Goal: Information Seeking & Learning: Learn about a topic

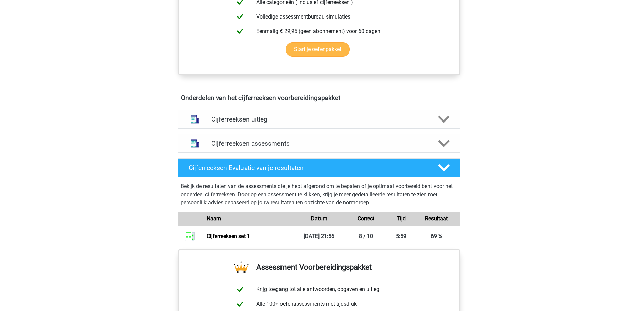
scroll to position [370, 0]
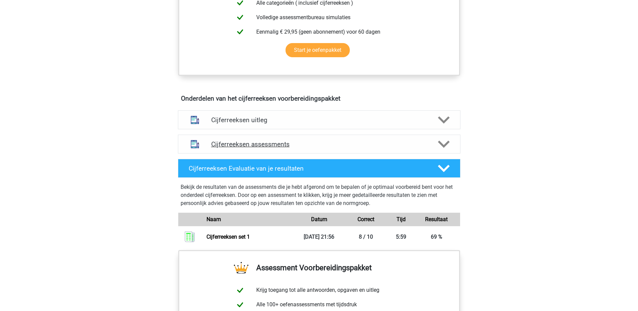
click at [258, 148] on h4 "Cijferreeksen assessments" at bounding box center [319, 144] width 216 height 8
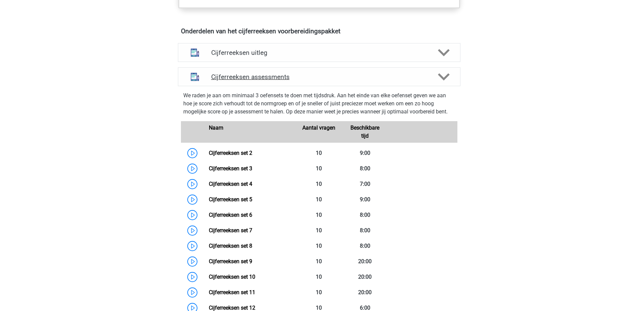
scroll to position [471, 0]
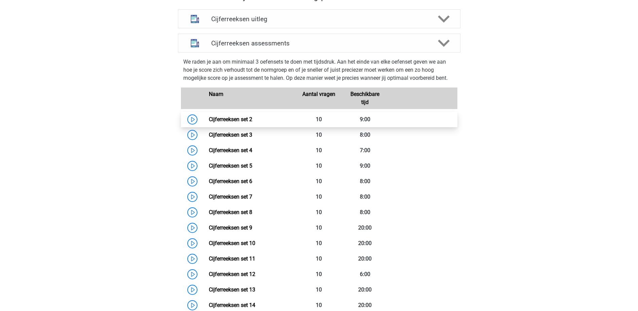
click at [243, 122] on link "Cijferreeksen set 2" at bounding box center [230, 119] width 43 height 6
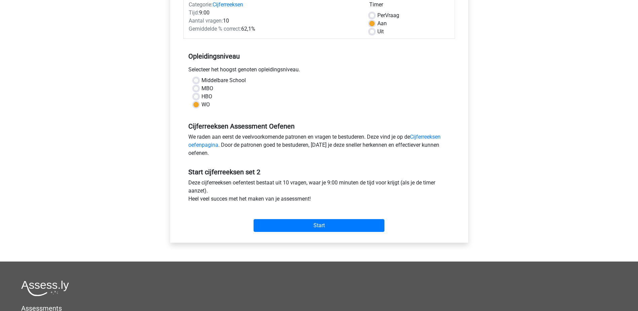
scroll to position [134, 0]
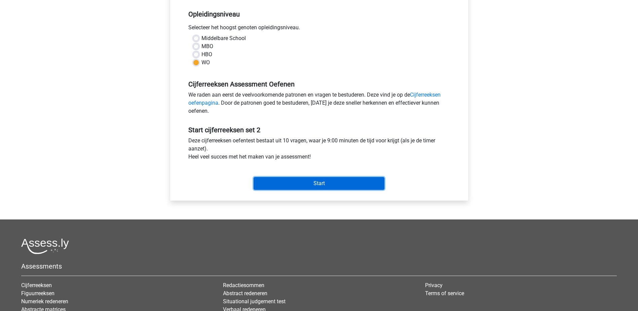
click at [314, 183] on input "Start" at bounding box center [319, 183] width 131 height 13
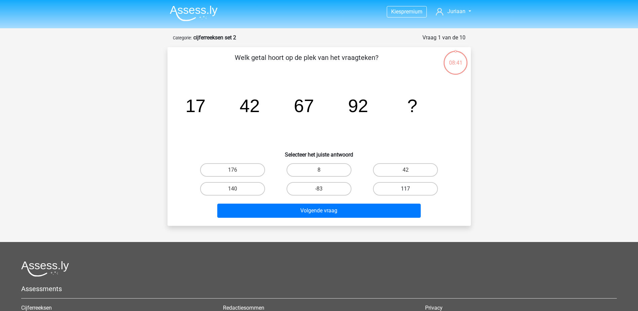
click at [407, 187] on label "117" at bounding box center [405, 188] width 65 height 13
click at [407, 189] on input "117" at bounding box center [407, 191] width 4 height 4
radio input "true"
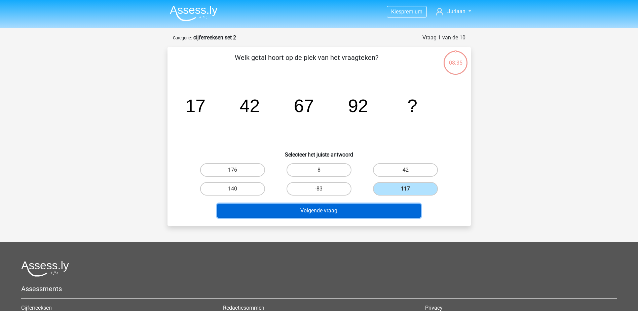
click at [354, 208] on button "Volgende vraag" at bounding box center [318, 210] width 203 height 14
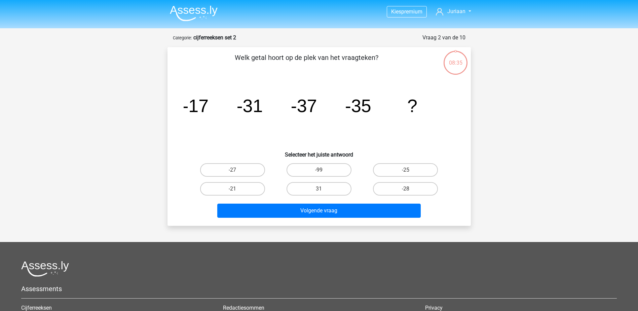
scroll to position [34, 0]
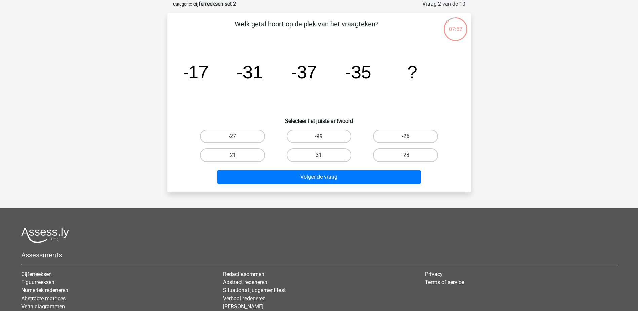
click at [234, 139] on input "-27" at bounding box center [234, 138] width 4 height 4
radio input "true"
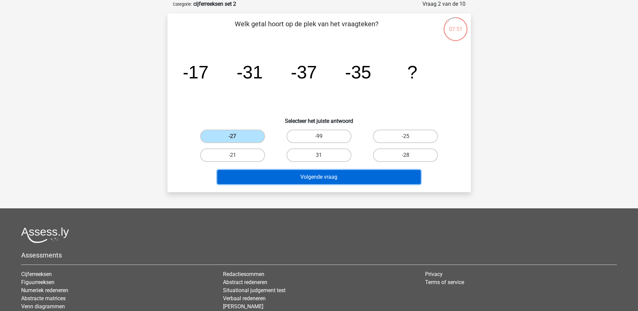
click at [279, 178] on button "Volgende vraag" at bounding box center [318, 177] width 203 height 14
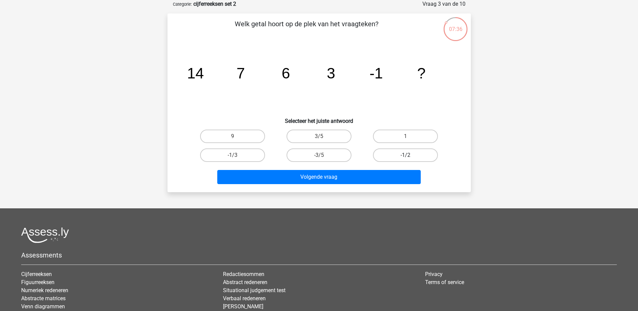
click at [394, 153] on label "-1/2" at bounding box center [405, 154] width 65 height 13
click at [405, 155] on input "-1/2" at bounding box center [407, 157] width 4 height 4
radio input "true"
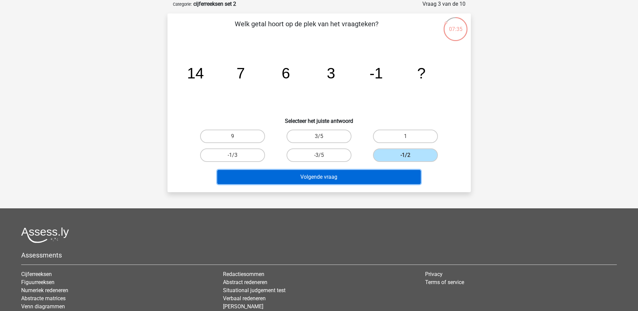
click at [368, 172] on button "Volgende vraag" at bounding box center [318, 177] width 203 height 14
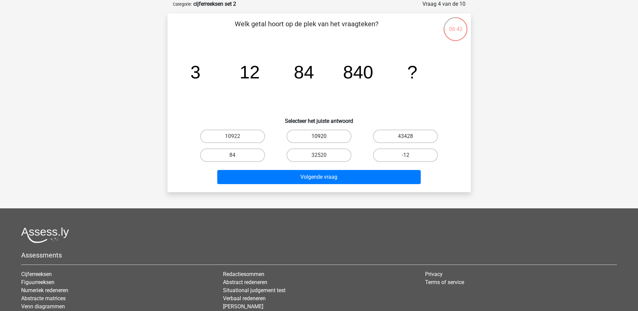
click at [316, 135] on label "10920" at bounding box center [318, 135] width 65 height 13
click at [319, 136] on input "10920" at bounding box center [321, 138] width 4 height 4
radio input "true"
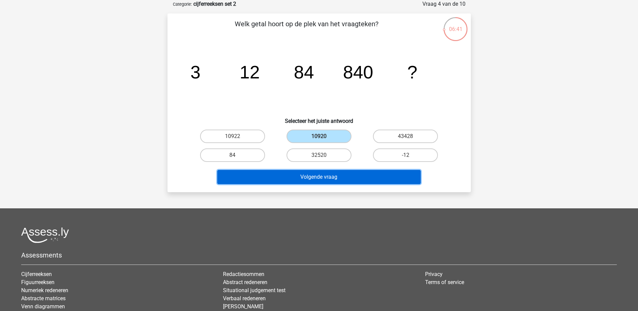
click at [322, 177] on button "Volgende vraag" at bounding box center [318, 177] width 203 height 14
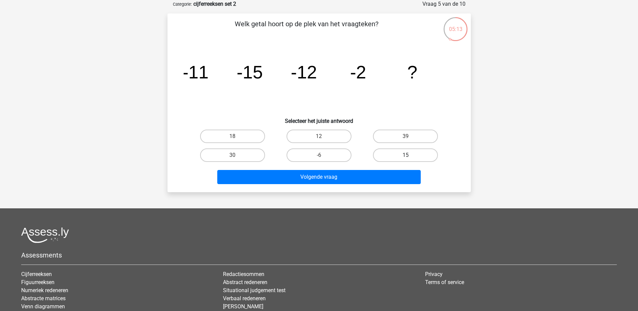
click at [389, 157] on label "15" at bounding box center [405, 154] width 65 height 13
click at [405, 157] on input "15" at bounding box center [407, 157] width 4 height 4
radio input "true"
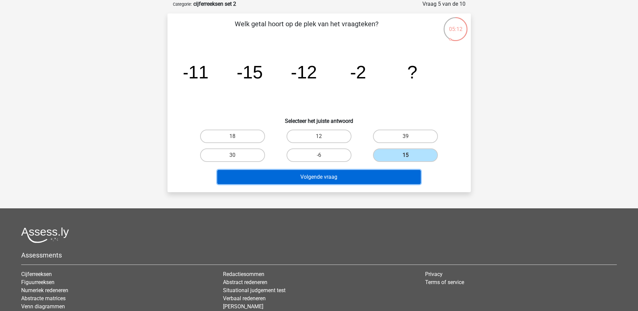
click at [380, 174] on button "Volgende vraag" at bounding box center [318, 177] width 203 height 14
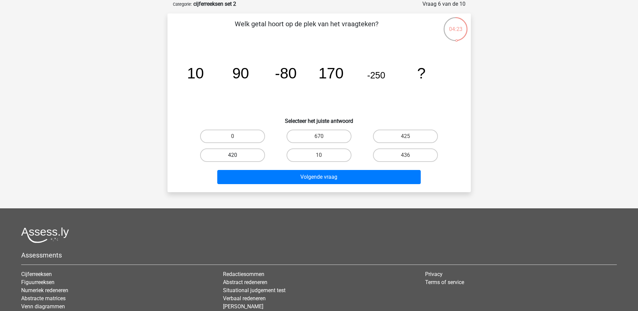
click at [226, 155] on label "420" at bounding box center [232, 154] width 65 height 13
click at [232, 155] on input "420" at bounding box center [234, 157] width 4 height 4
radio input "true"
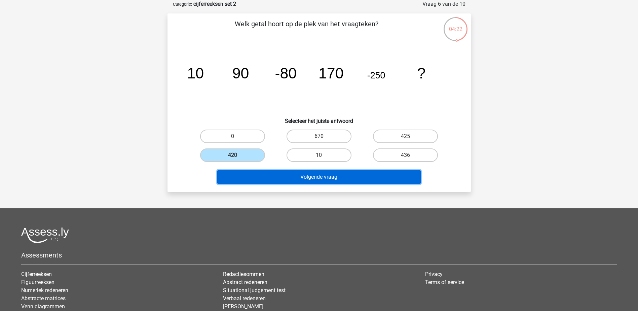
click at [282, 177] on button "Volgende vraag" at bounding box center [318, 177] width 203 height 14
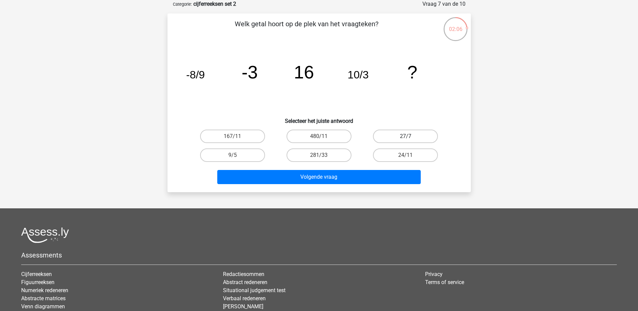
click at [397, 132] on label "27/7" at bounding box center [405, 135] width 65 height 13
click at [405, 136] on input "27/7" at bounding box center [407, 138] width 4 height 4
radio input "true"
click at [391, 155] on label "24/11" at bounding box center [405, 154] width 65 height 13
click at [405, 155] on input "24/11" at bounding box center [407, 157] width 4 height 4
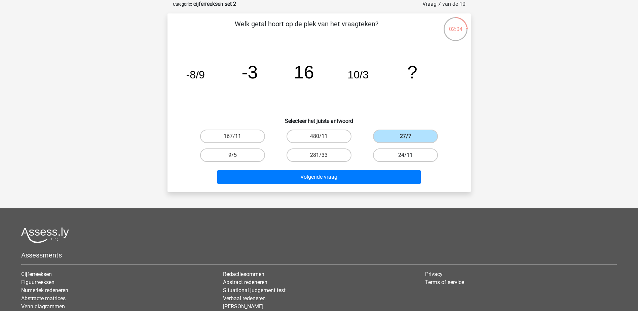
radio input "true"
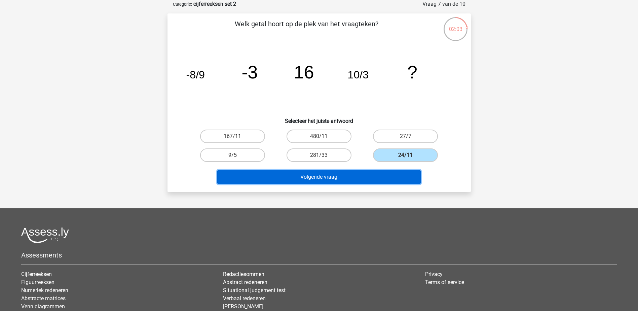
click at [385, 172] on button "Volgende vraag" at bounding box center [318, 177] width 203 height 14
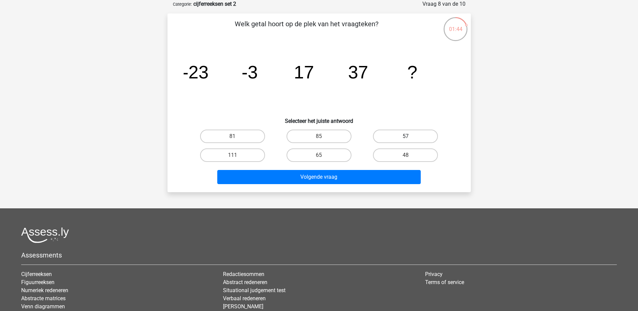
drag, startPoint x: 381, startPoint y: 132, endPoint x: 380, endPoint y: 137, distance: 4.9
click at [381, 132] on label "57" at bounding box center [405, 135] width 65 height 13
click at [405, 136] on input "57" at bounding box center [407, 138] width 4 height 4
radio input "true"
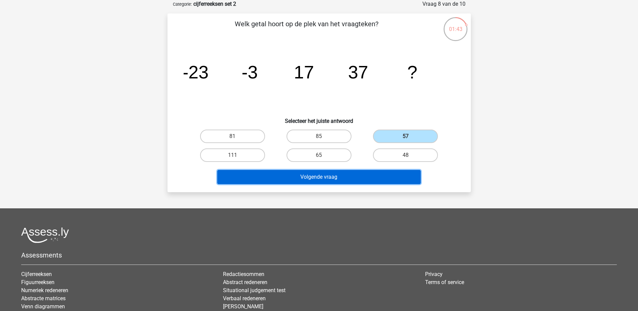
click at [365, 179] on button "Volgende vraag" at bounding box center [318, 177] width 203 height 14
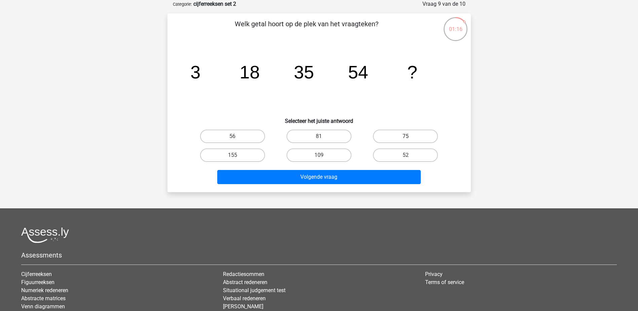
click at [395, 135] on label "75" at bounding box center [405, 135] width 65 height 13
click at [405, 136] on input "75" at bounding box center [407, 138] width 4 height 4
radio input "true"
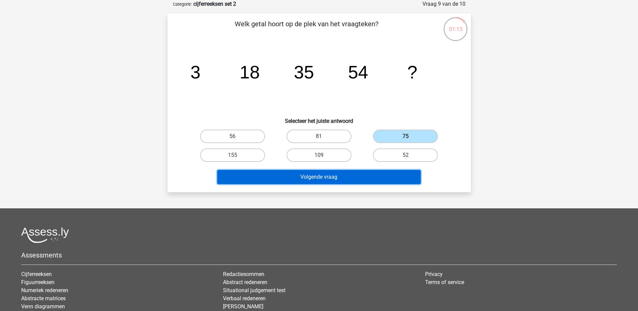
click at [381, 171] on button "Volgende vraag" at bounding box center [318, 177] width 203 height 14
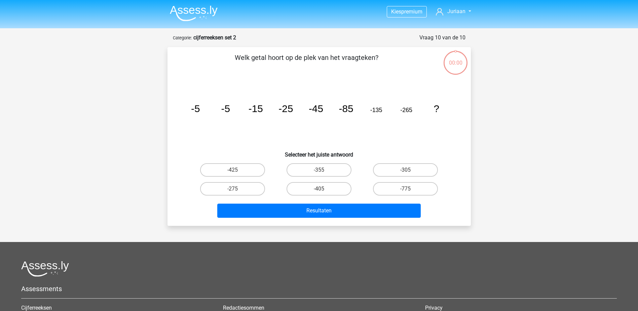
scroll to position [34, 0]
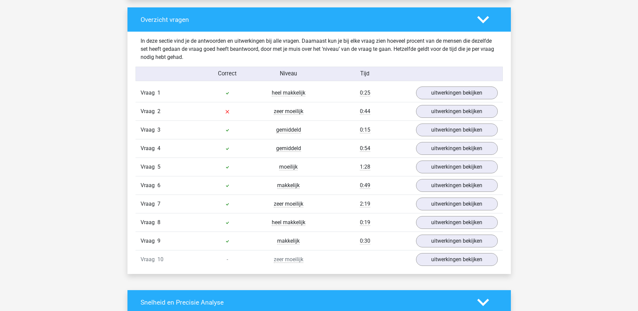
scroll to position [504, 0]
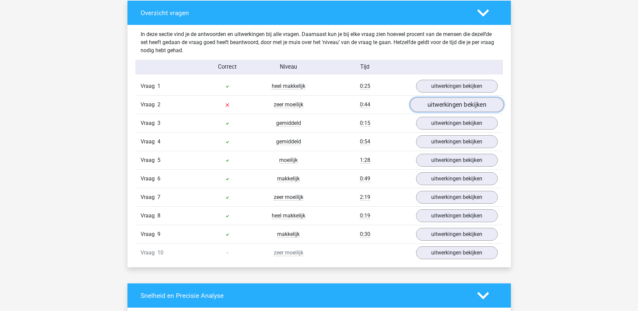
click at [443, 102] on link "uitwerkingen bekijken" at bounding box center [457, 105] width 94 height 15
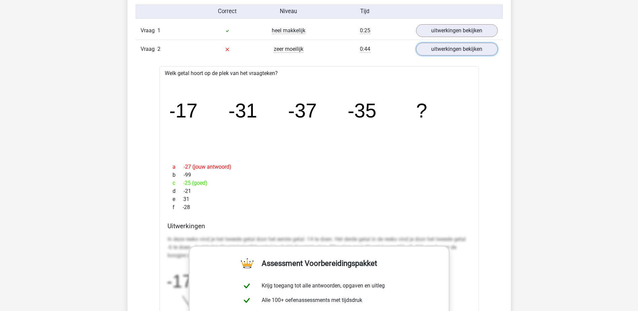
scroll to position [572, 0]
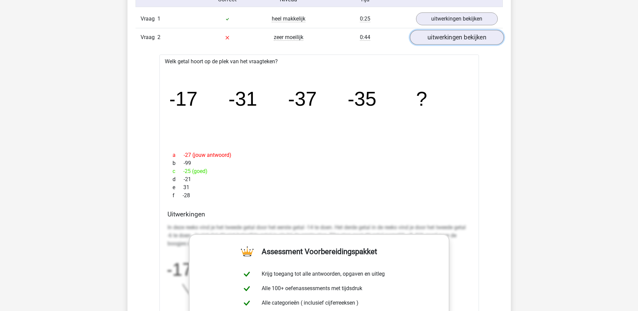
click at [444, 39] on link "uitwerkingen bekijken" at bounding box center [457, 37] width 94 height 15
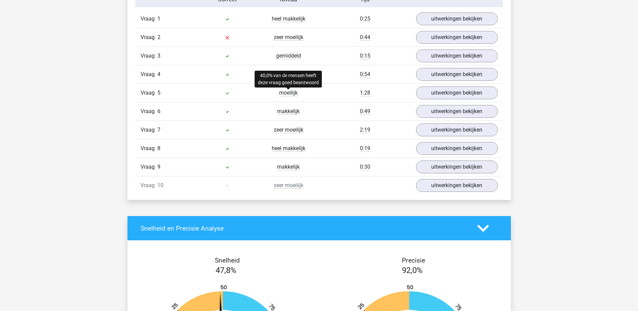
drag, startPoint x: 295, startPoint y: 93, endPoint x: 301, endPoint y: 93, distance: 6.1
click at [301, 93] on div "moeilijk" at bounding box center [288, 93] width 61 height 8
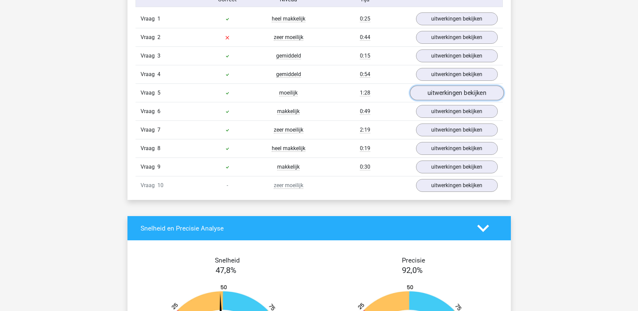
click at [434, 89] on link "uitwerkingen bekijken" at bounding box center [457, 93] width 94 height 15
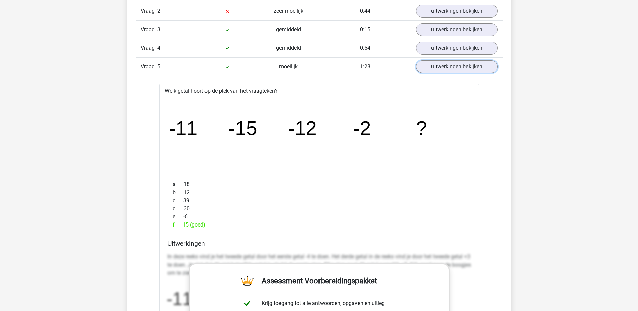
scroll to position [605, 0]
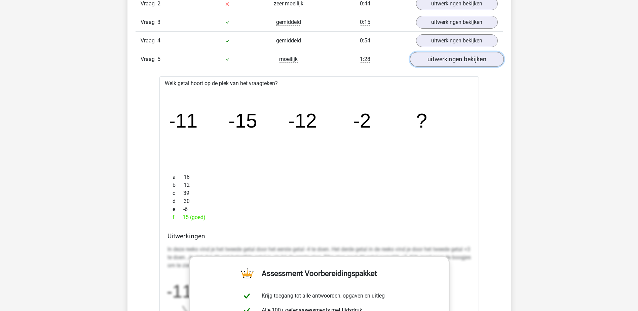
click at [455, 62] on link "uitwerkingen bekijken" at bounding box center [457, 59] width 94 height 15
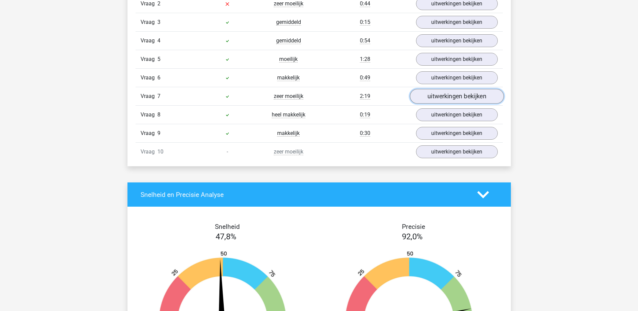
click at [443, 94] on link "uitwerkingen bekijken" at bounding box center [457, 96] width 94 height 15
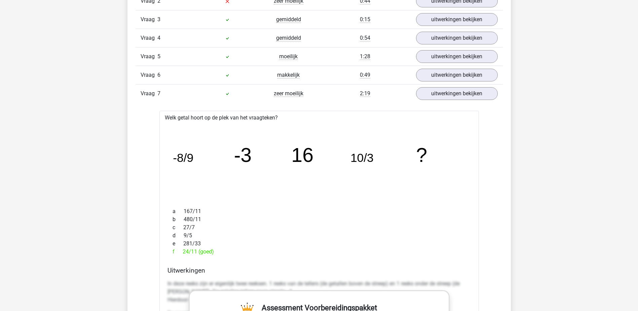
scroll to position [572, 0]
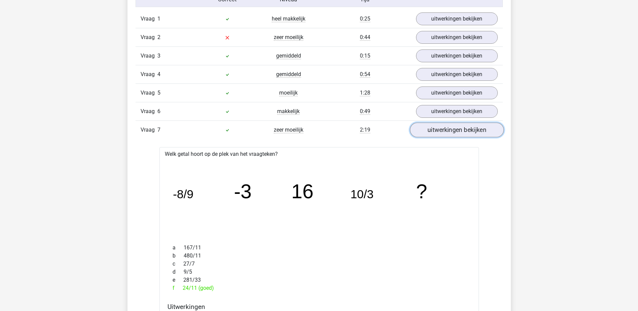
click at [438, 127] on link "uitwerkingen bekijken" at bounding box center [457, 130] width 94 height 15
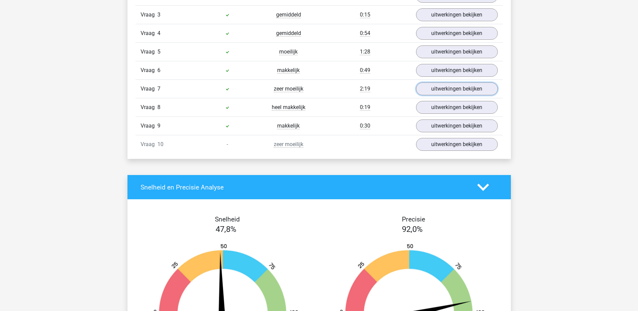
scroll to position [609, 0]
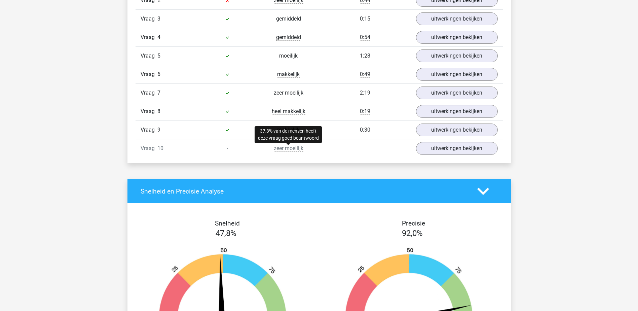
click at [286, 149] on span "zeer moeilijk" at bounding box center [289, 148] width 30 height 7
click at [485, 188] on icon at bounding box center [483, 191] width 12 height 12
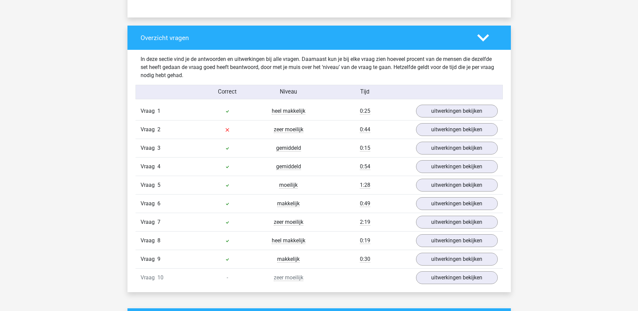
scroll to position [504, 0]
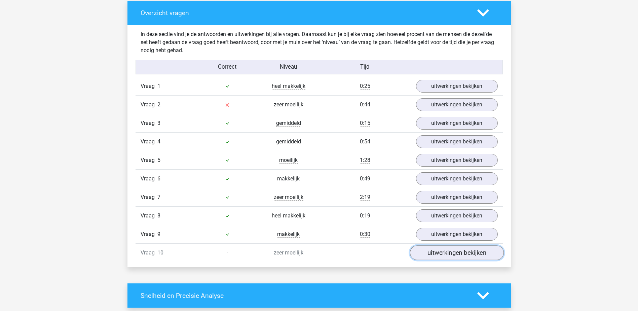
click at [449, 250] on link "uitwerkingen bekijken" at bounding box center [457, 252] width 94 height 15
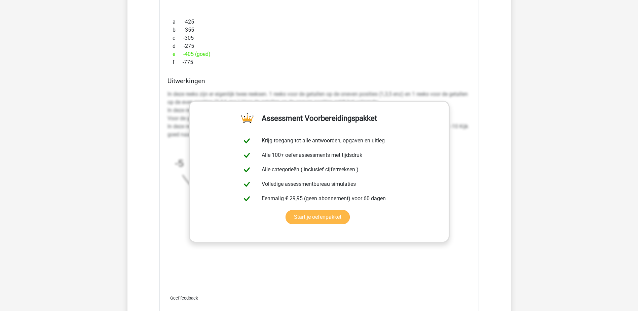
scroll to position [874, 0]
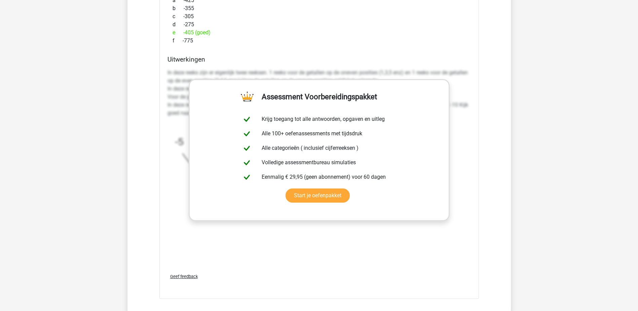
click at [415, 245] on div "In deze reeks zijn er eigenlijk twee reeksen. 1 reeks voor de getallen op de on…" at bounding box center [318, 167] width 303 height 202
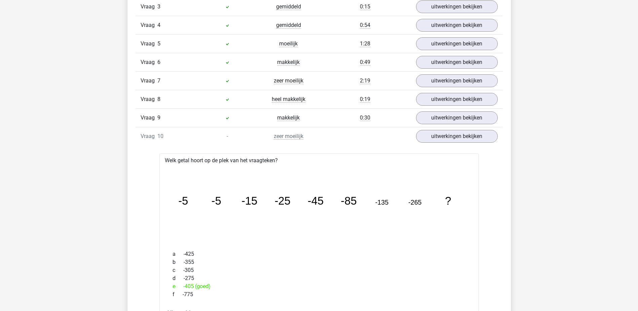
scroll to position [605, 0]
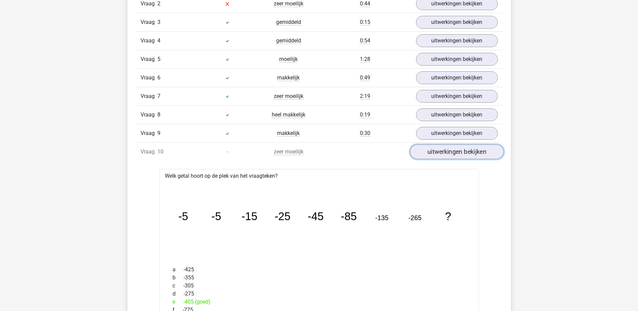
click at [449, 152] on link "uitwerkingen bekijken" at bounding box center [457, 152] width 94 height 15
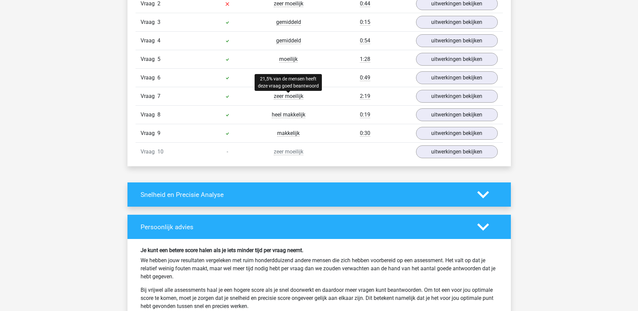
click at [295, 98] on span "zeer moeilijk" at bounding box center [289, 96] width 30 height 7
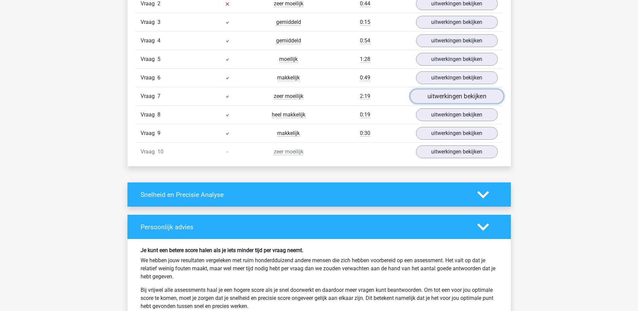
click at [469, 96] on link "uitwerkingen bekijken" at bounding box center [457, 96] width 94 height 15
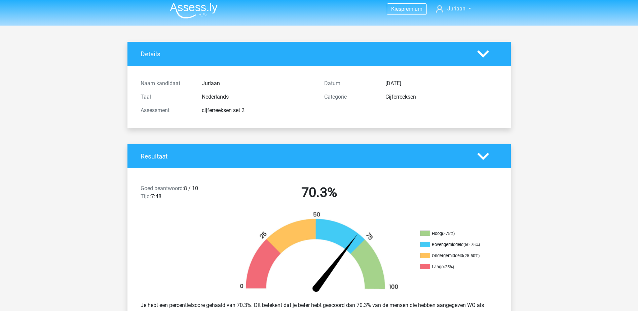
scroll to position [0, 0]
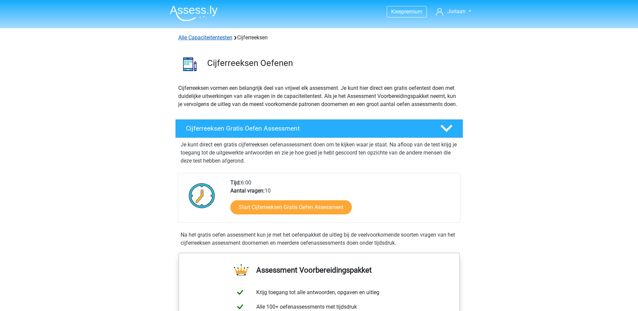
click at [212, 37] on link "Alle Capaciteitentesten" at bounding box center [205, 37] width 54 height 6
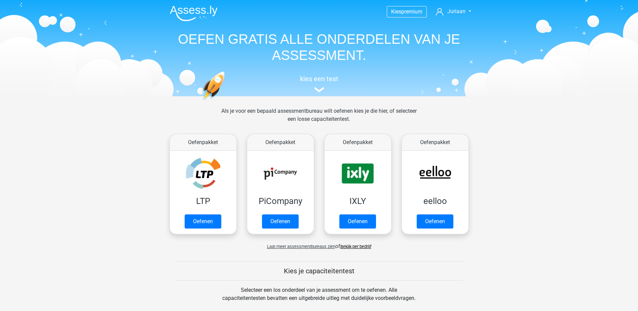
scroll to position [286, 0]
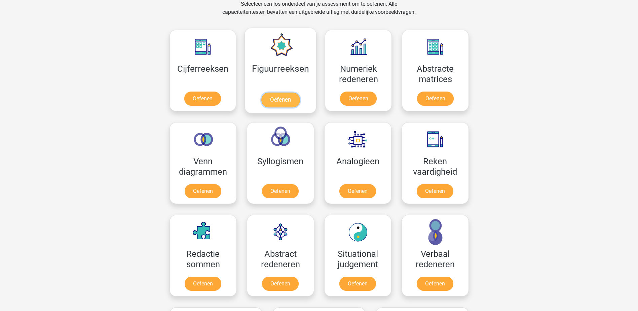
click at [282, 99] on link "Oefenen" at bounding box center [280, 99] width 38 height 15
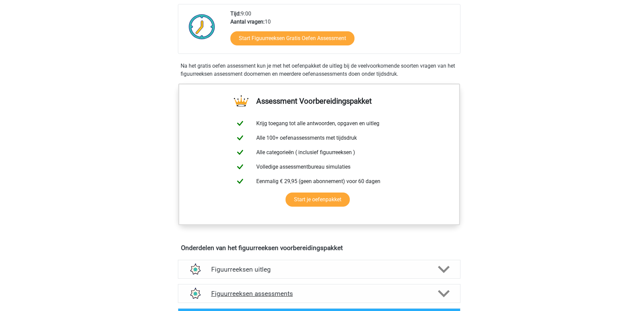
scroll to position [168, 0]
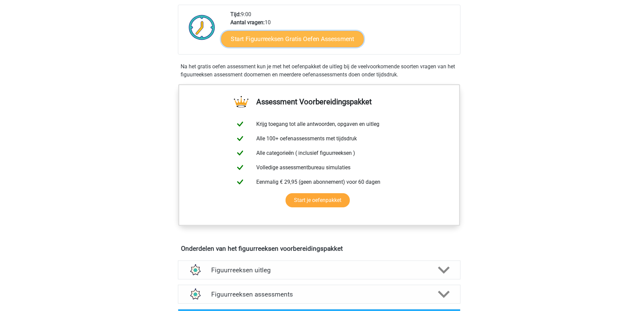
click at [278, 38] on link "Start Figuurreeksen Gratis Oefen Assessment" at bounding box center [292, 39] width 143 height 16
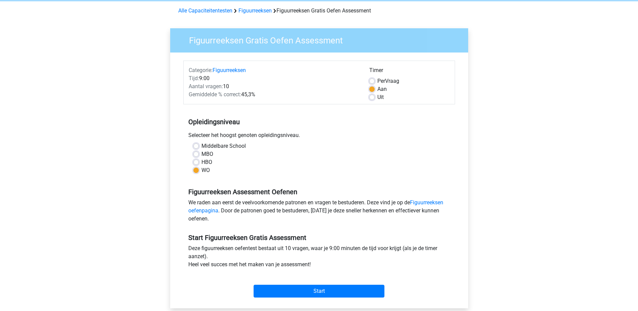
scroll to position [168, 0]
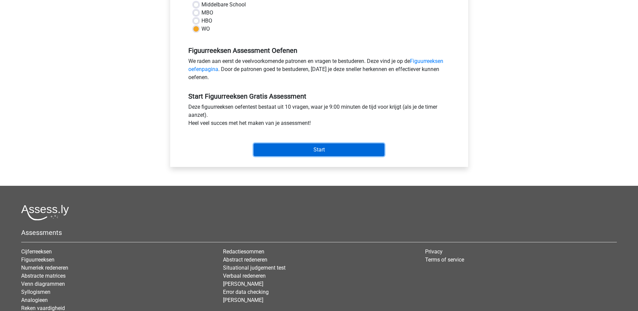
click at [296, 151] on input "Start" at bounding box center [319, 149] width 131 height 13
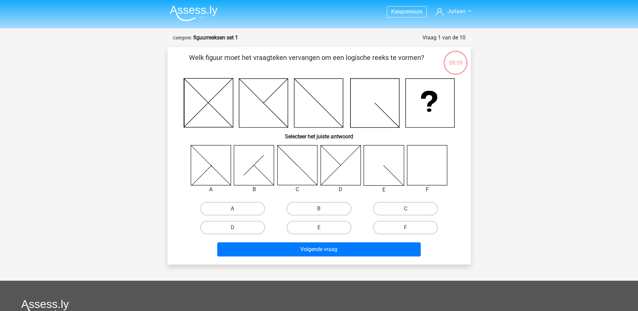
scroll to position [34, 0]
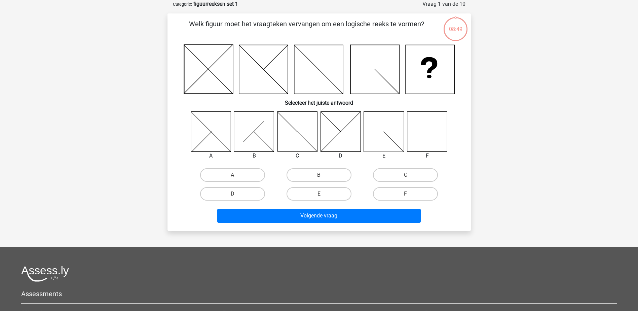
click at [426, 135] on icon at bounding box center [427, 131] width 40 height 40
drag, startPoint x: 419, startPoint y: 195, endPoint x: 402, endPoint y: 202, distance: 18.1
click at [419, 195] on label "F" at bounding box center [405, 193] width 65 height 13
click at [410, 195] on input "F" at bounding box center [407, 196] width 4 height 4
radio input "true"
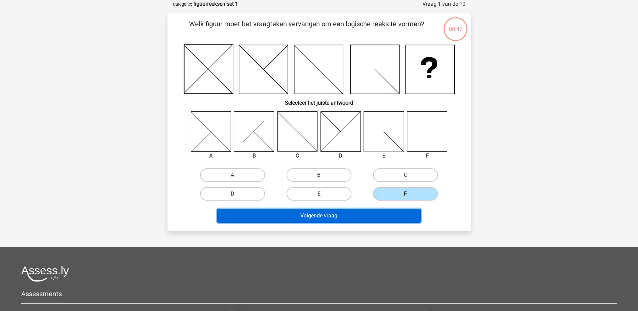
click at [371, 213] on button "Volgende vraag" at bounding box center [318, 215] width 203 height 14
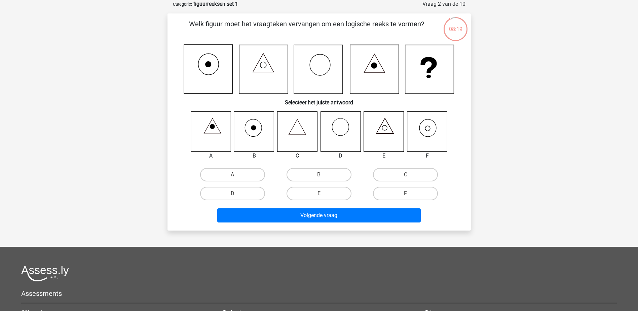
click at [425, 136] on icon at bounding box center [427, 127] width 17 height 17
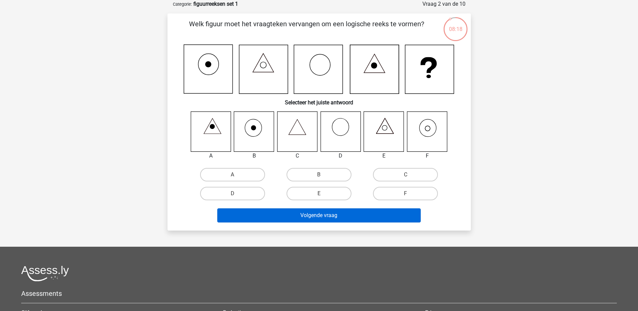
drag, startPoint x: 405, startPoint y: 190, endPoint x: 371, endPoint y: 211, distance: 39.8
click at [403, 190] on label "F" at bounding box center [405, 193] width 65 height 13
click at [405, 193] on input "F" at bounding box center [407, 195] width 4 height 4
radio input "true"
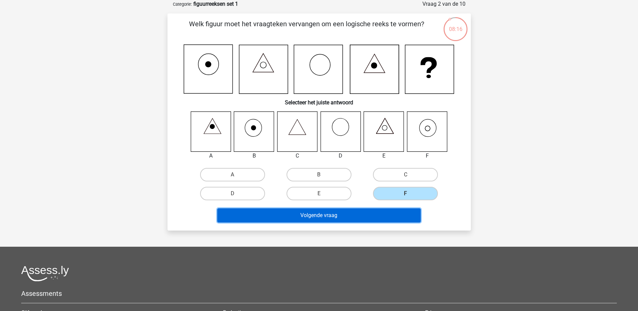
click at [363, 213] on button "Volgende vraag" at bounding box center [318, 215] width 203 height 14
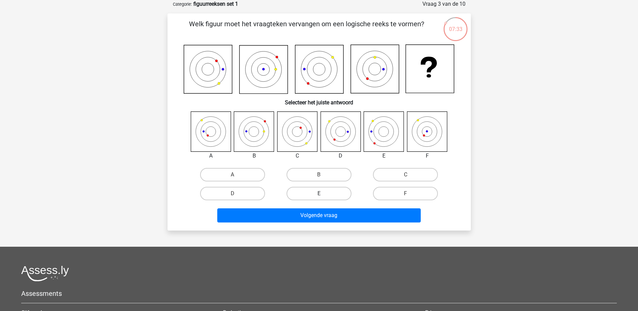
click at [336, 192] on label "E" at bounding box center [318, 193] width 65 height 13
click at [323, 193] on input "E" at bounding box center [321, 195] width 4 height 4
radio input "true"
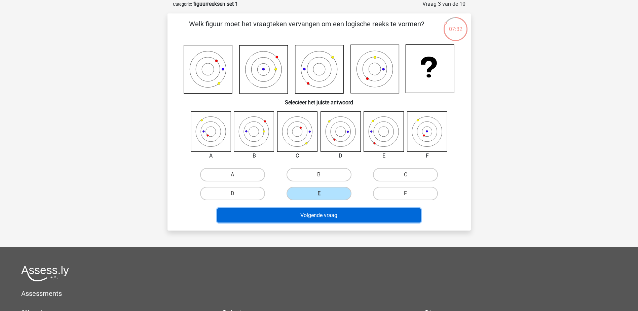
click at [328, 216] on button "Volgende vraag" at bounding box center [318, 215] width 203 height 14
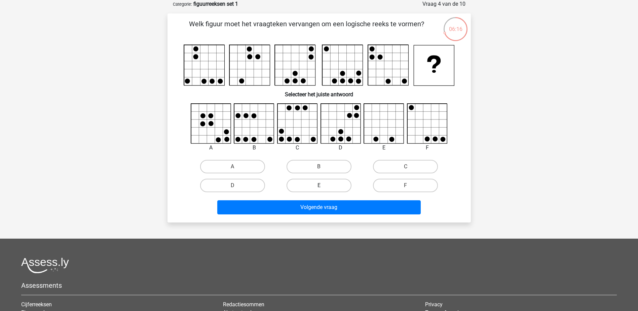
click at [325, 183] on label "E" at bounding box center [318, 185] width 65 height 13
click at [323, 185] on input "E" at bounding box center [321, 187] width 4 height 4
radio input "true"
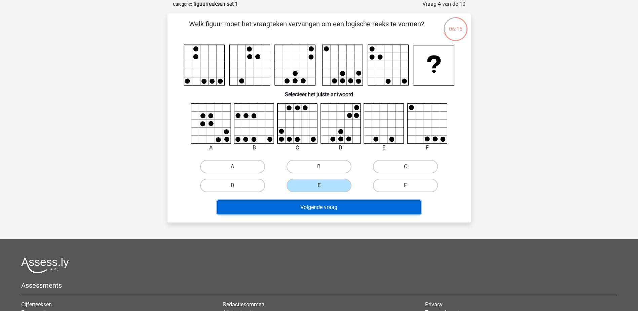
click at [323, 206] on button "Volgende vraag" at bounding box center [318, 207] width 203 height 14
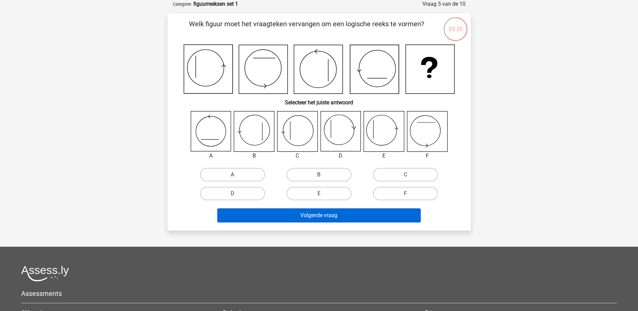
drag, startPoint x: 324, startPoint y: 192, endPoint x: 328, endPoint y: 209, distance: 17.1
click at [325, 194] on label "E" at bounding box center [318, 193] width 65 height 13
click at [323, 194] on input "E" at bounding box center [321, 195] width 4 height 4
radio input "true"
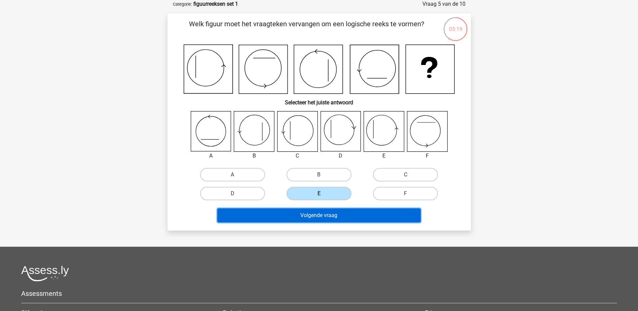
click at [328, 216] on button "Volgende vraag" at bounding box center [318, 215] width 203 height 14
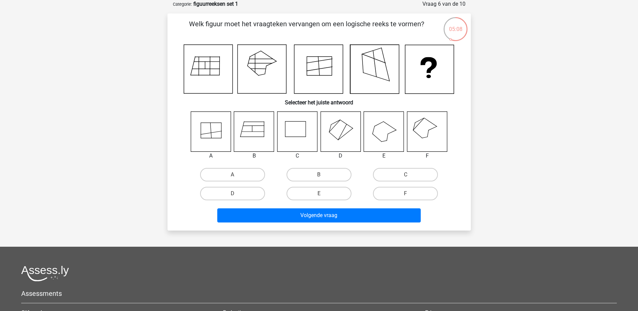
click at [428, 129] on icon at bounding box center [427, 131] width 40 height 40
click at [408, 192] on label "F" at bounding box center [405, 193] width 65 height 13
click at [408, 193] on input "F" at bounding box center [407, 195] width 4 height 4
radio input "true"
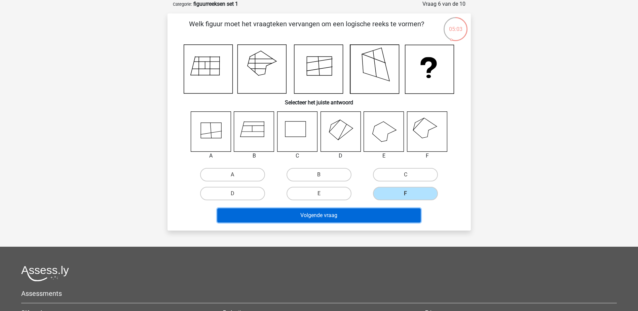
click at [373, 216] on button "Volgende vraag" at bounding box center [318, 215] width 203 height 14
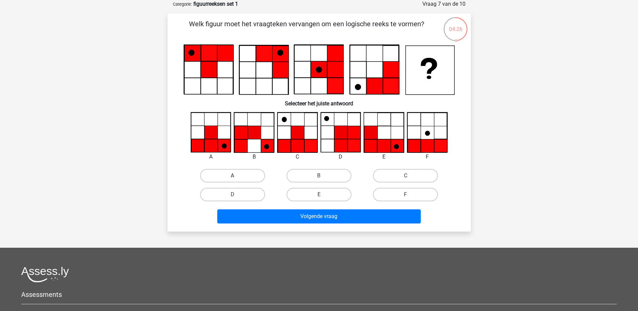
click at [249, 175] on label "A" at bounding box center [232, 175] width 65 height 13
click at [237, 176] on input "A" at bounding box center [234, 178] width 4 height 4
radio input "true"
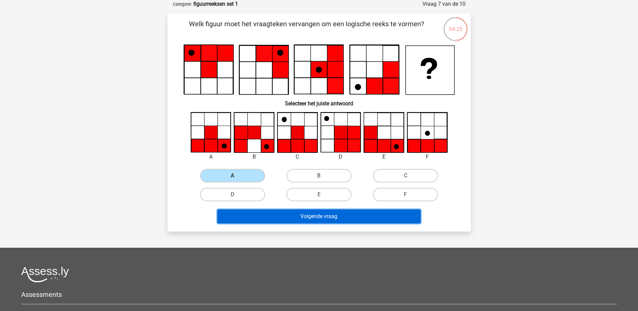
click at [303, 216] on button "Volgende vraag" at bounding box center [318, 216] width 203 height 14
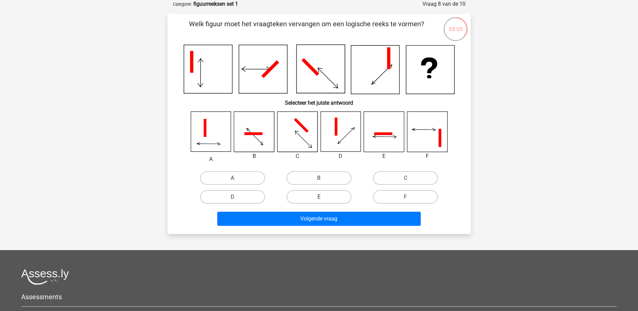
click at [324, 198] on label "E" at bounding box center [318, 196] width 65 height 13
click at [323, 198] on input "E" at bounding box center [321, 199] width 4 height 4
radio input "true"
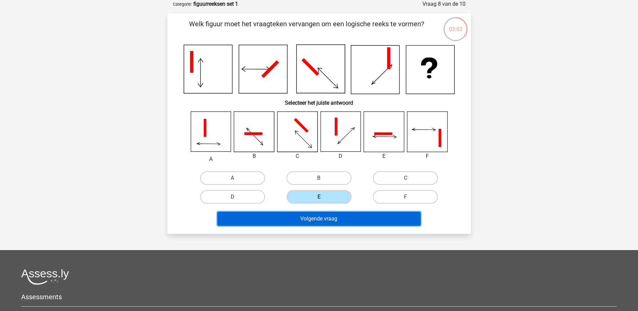
click at [327, 217] on button "Volgende vraag" at bounding box center [318, 218] width 203 height 14
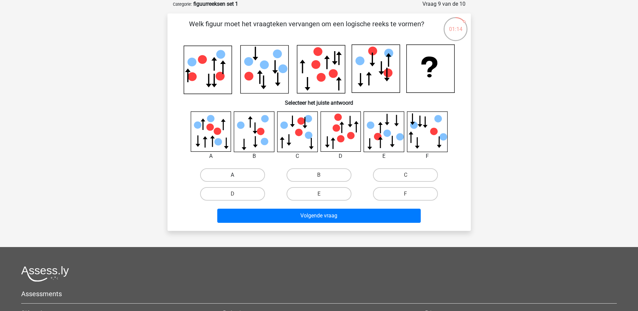
click at [251, 174] on label "A" at bounding box center [232, 174] width 65 height 13
click at [237, 175] on input "A" at bounding box center [234, 177] width 4 height 4
radio input "true"
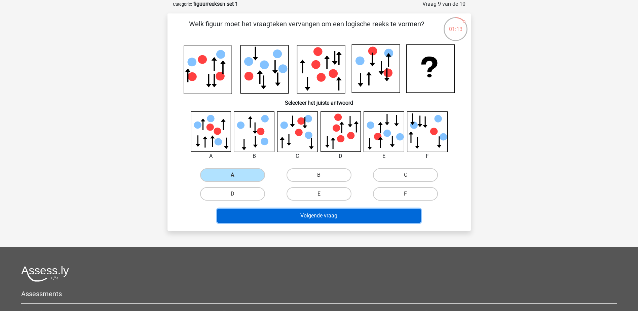
click at [291, 216] on button "Volgende vraag" at bounding box center [318, 215] width 203 height 14
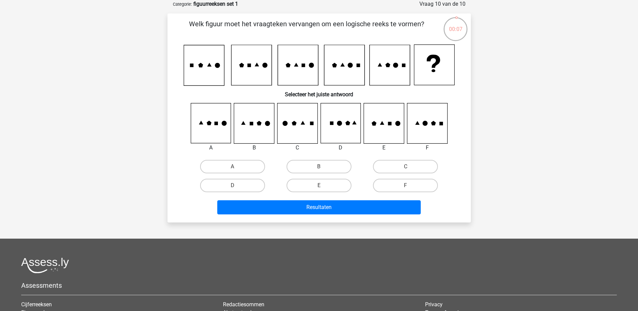
click at [322, 187] on input "E" at bounding box center [321, 187] width 4 height 4
radio input "true"
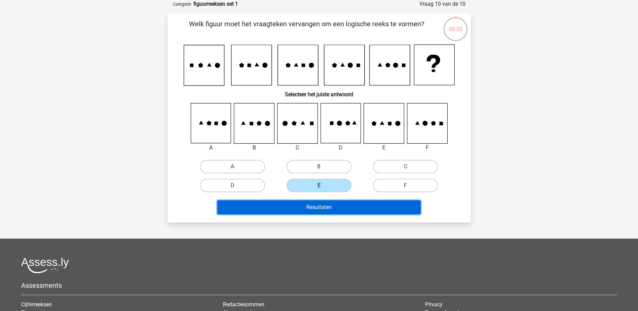
click at [324, 206] on button "Resultaten" at bounding box center [318, 207] width 203 height 14
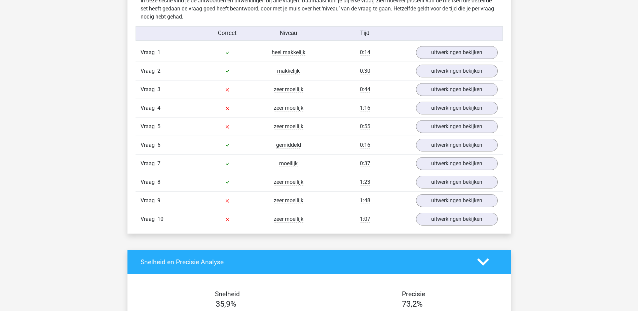
scroll to position [504, 0]
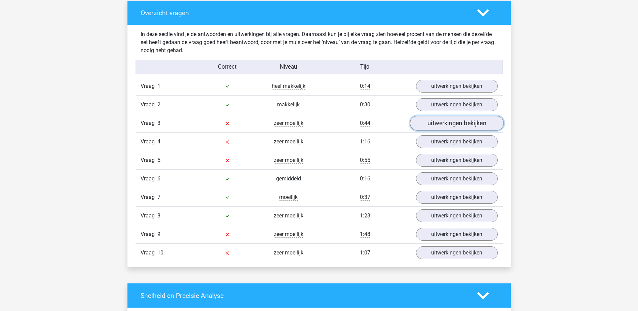
click at [438, 120] on link "uitwerkingen bekijken" at bounding box center [457, 123] width 94 height 15
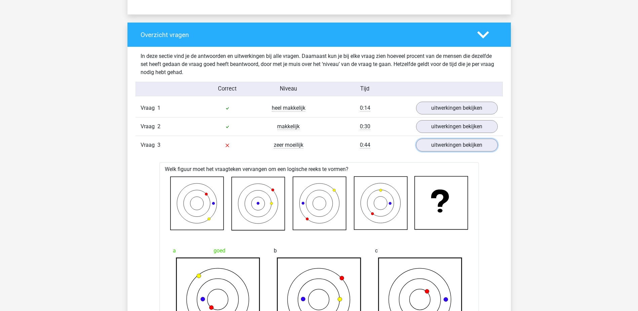
scroll to position [471, 0]
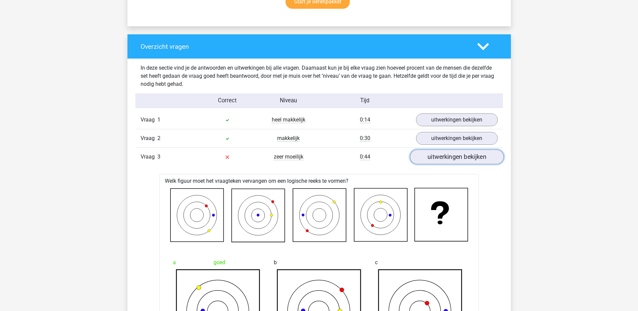
click at [428, 159] on link "uitwerkingen bekijken" at bounding box center [457, 157] width 94 height 15
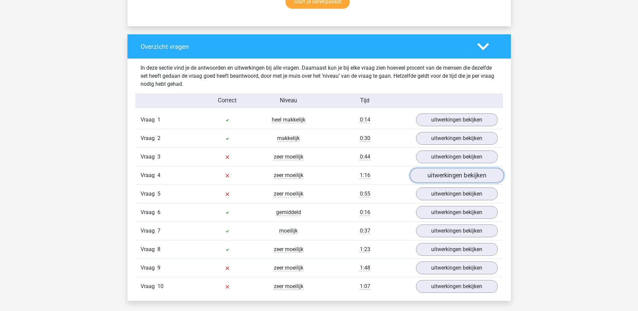
click at [432, 175] on link "uitwerkingen bekijken" at bounding box center [457, 175] width 94 height 15
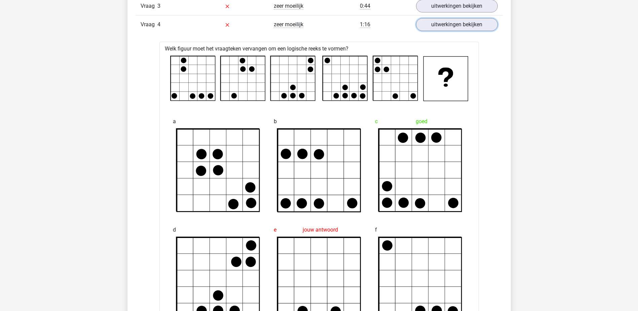
scroll to position [605, 0]
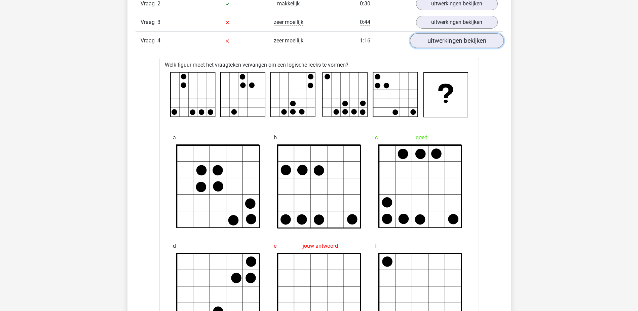
click at [425, 40] on link "uitwerkingen bekijken" at bounding box center [457, 41] width 94 height 15
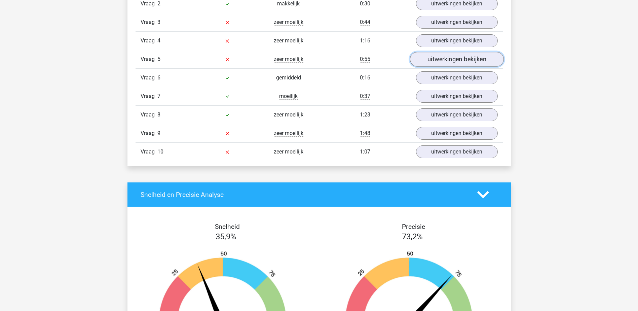
click at [433, 57] on link "uitwerkingen bekijken" at bounding box center [457, 59] width 94 height 15
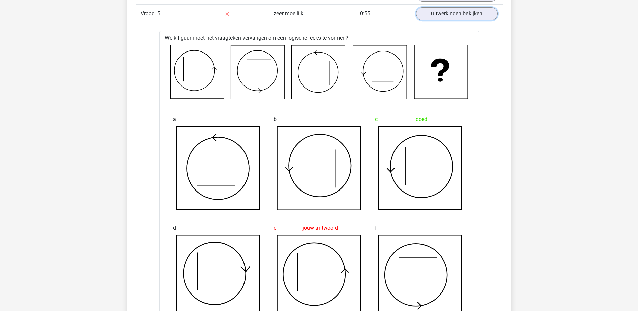
scroll to position [639, 0]
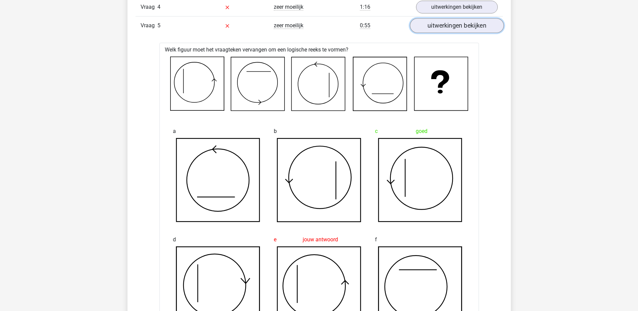
click at [470, 25] on link "uitwerkingen bekijken" at bounding box center [457, 25] width 94 height 15
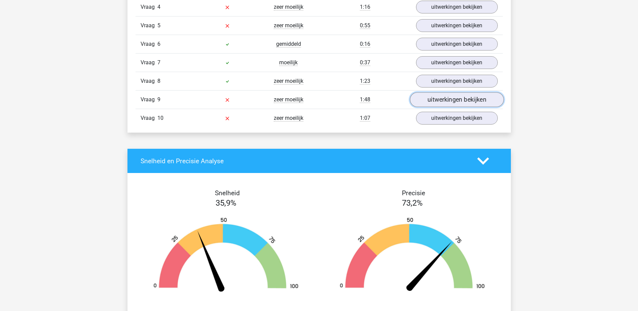
click at [444, 101] on link "uitwerkingen bekijken" at bounding box center [457, 99] width 94 height 15
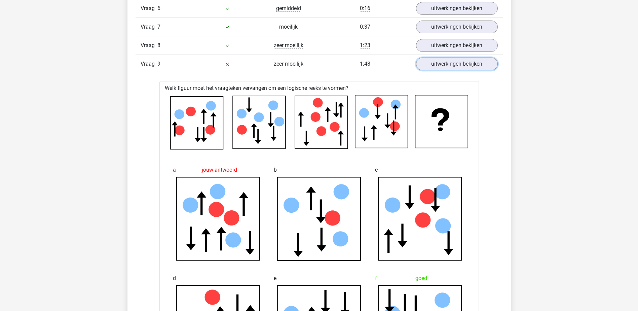
scroll to position [672, 0]
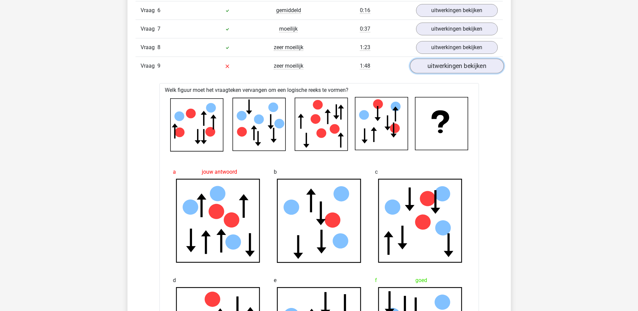
click at [465, 64] on link "uitwerkingen bekijken" at bounding box center [457, 66] width 94 height 15
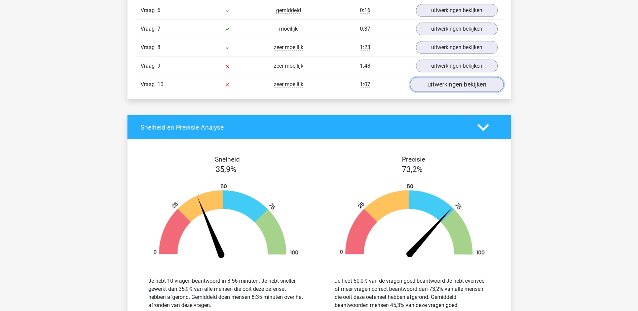
click at [454, 83] on link "uitwerkingen bekijken" at bounding box center [457, 84] width 94 height 15
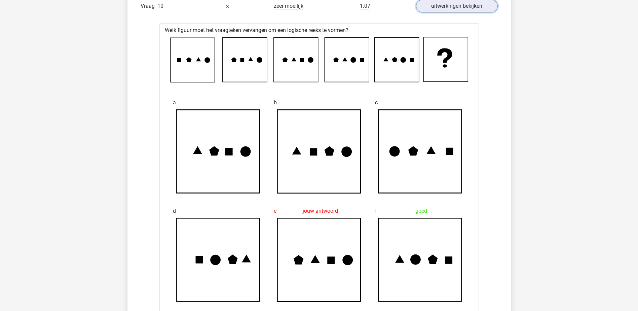
scroll to position [740, 0]
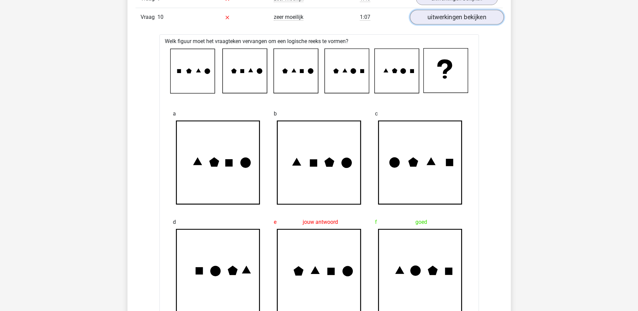
click at [446, 16] on link "uitwerkingen bekijken" at bounding box center [457, 17] width 94 height 15
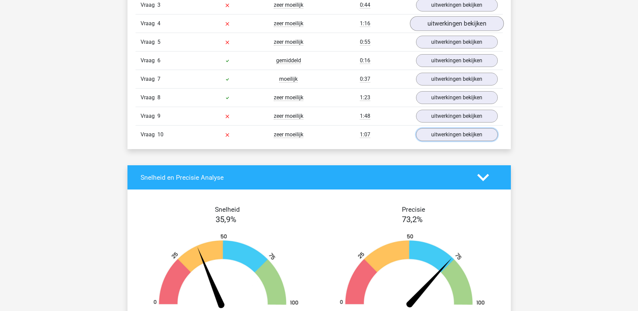
scroll to position [605, 0]
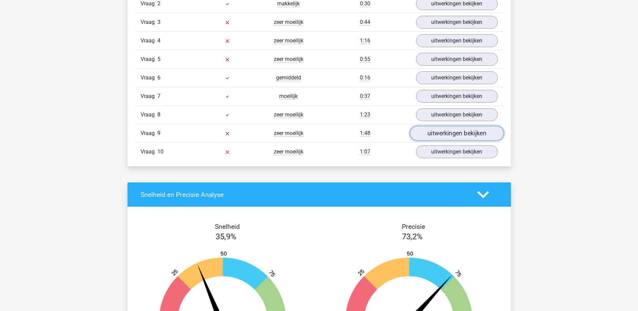
click at [445, 135] on link "uitwerkingen bekijken" at bounding box center [457, 133] width 94 height 15
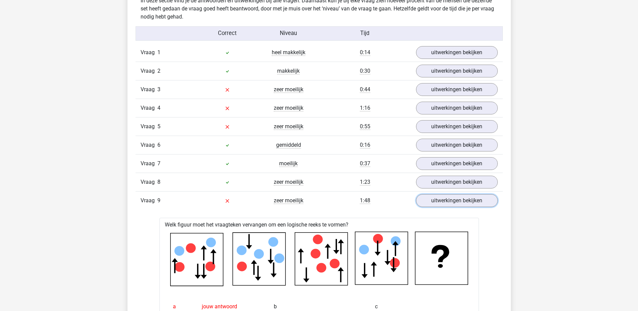
scroll to position [504, 0]
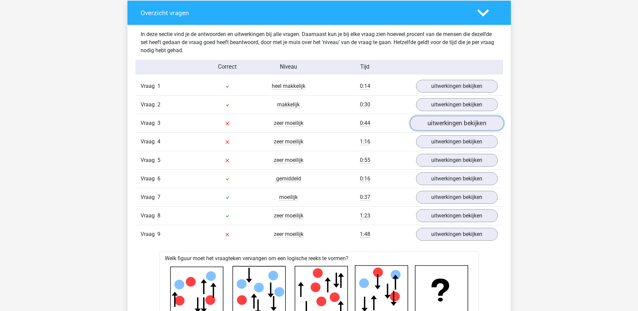
click at [450, 123] on link "uitwerkingen bekijken" at bounding box center [457, 123] width 94 height 15
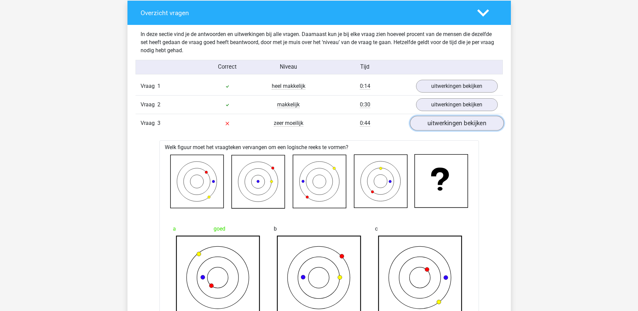
click at [454, 124] on link "uitwerkingen bekijken" at bounding box center [457, 123] width 94 height 15
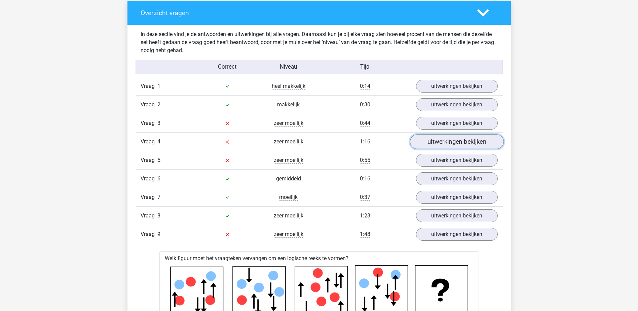
click at [446, 141] on link "uitwerkingen bekijken" at bounding box center [457, 141] width 94 height 15
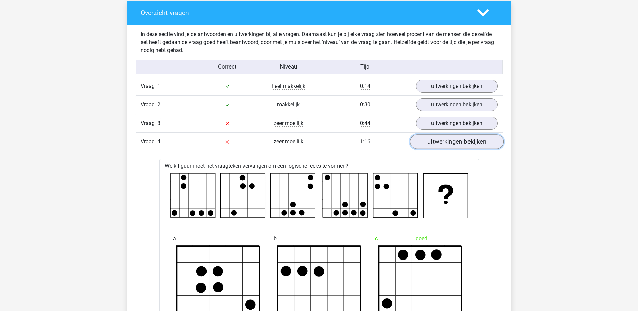
click at [446, 141] on link "uitwerkingen bekijken" at bounding box center [457, 141] width 94 height 15
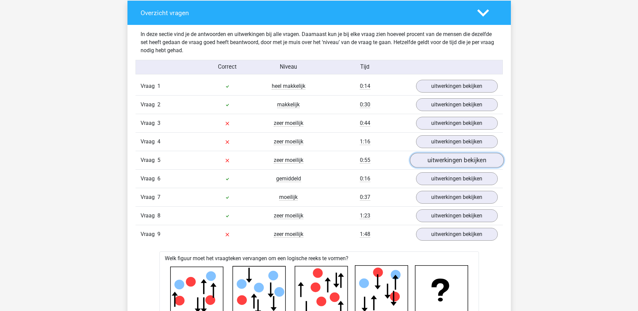
click at [451, 157] on link "uitwerkingen bekijken" at bounding box center [457, 160] width 94 height 15
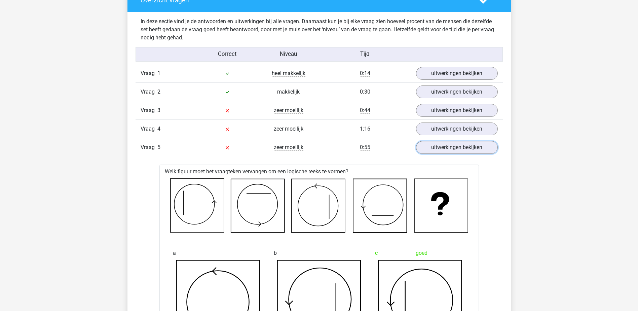
scroll to position [538, 0]
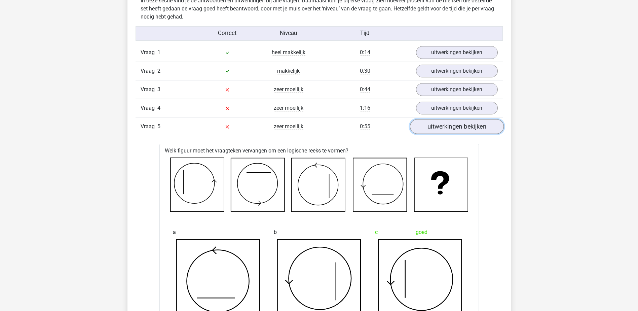
click at [443, 128] on link "uitwerkingen bekijken" at bounding box center [457, 126] width 94 height 15
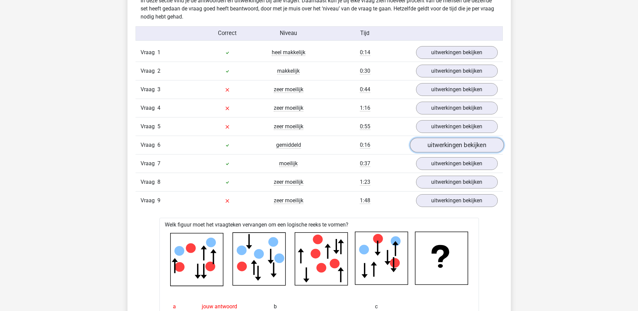
click at [442, 143] on link "uitwerkingen bekijken" at bounding box center [457, 145] width 94 height 15
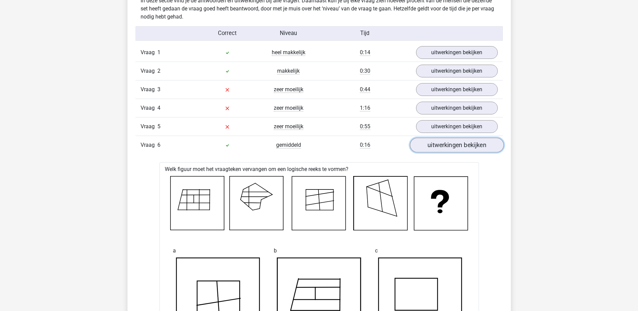
click at [442, 143] on link "uitwerkingen bekijken" at bounding box center [457, 145] width 94 height 15
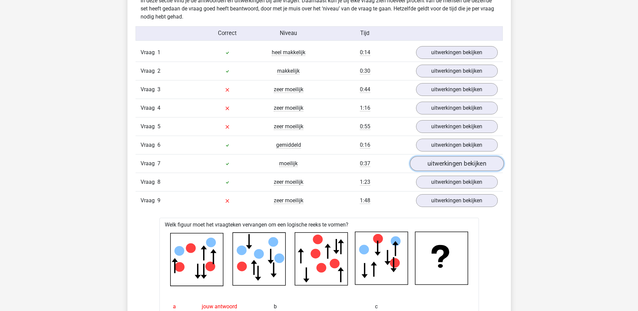
click at [440, 160] on link "uitwerkingen bekijken" at bounding box center [457, 163] width 94 height 15
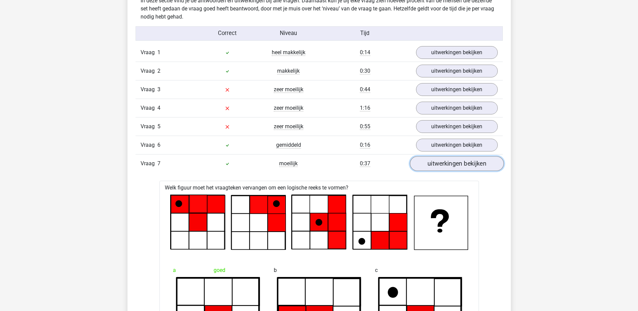
click at [440, 158] on link "uitwerkingen bekijken" at bounding box center [457, 163] width 94 height 15
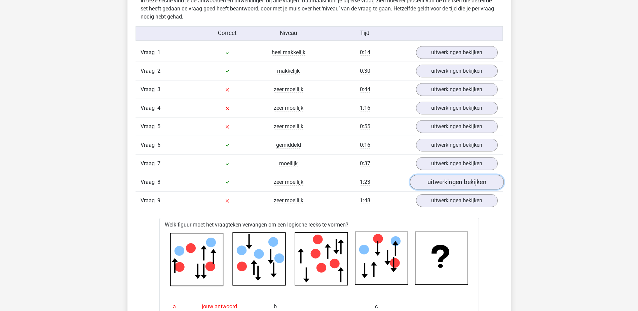
click at [447, 183] on link "uitwerkingen bekijken" at bounding box center [457, 182] width 94 height 15
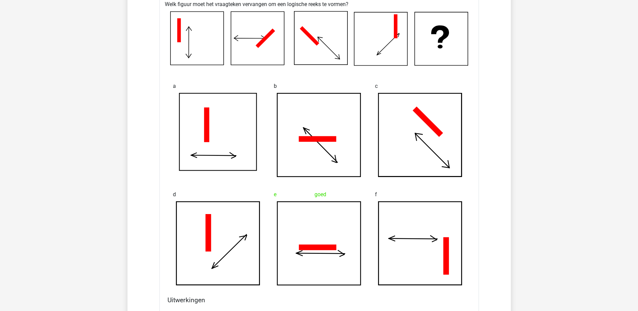
scroll to position [706, 0]
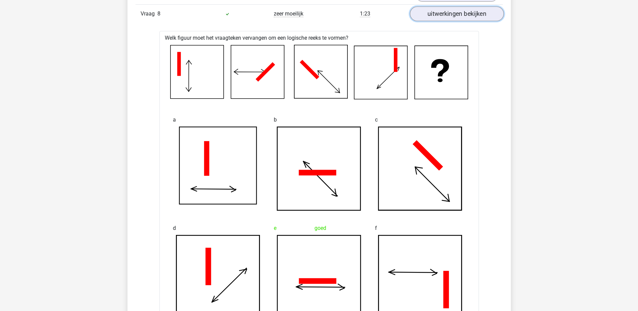
click at [450, 11] on link "uitwerkingen bekijken" at bounding box center [457, 14] width 94 height 15
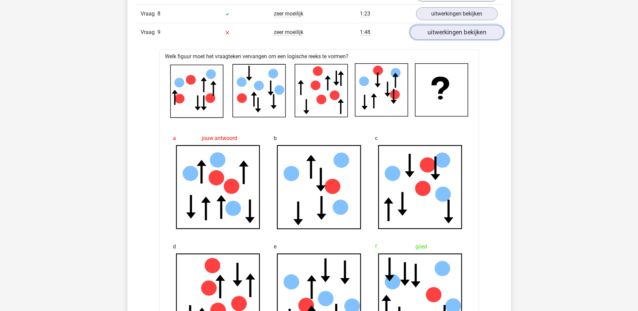
click at [448, 31] on link "uitwerkingen bekijken" at bounding box center [457, 32] width 94 height 15
